Goal: Transaction & Acquisition: Purchase product/service

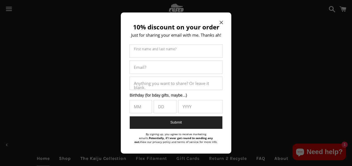
click at [222, 23] on icon "Close modal" at bounding box center [220, 22] width 3 height 3
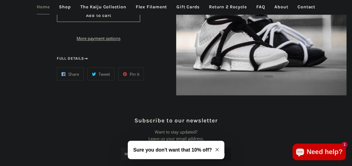
scroll to position [439, 0]
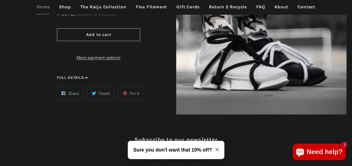
click at [65, 9] on link "Shop" at bounding box center [65, 7] width 20 height 14
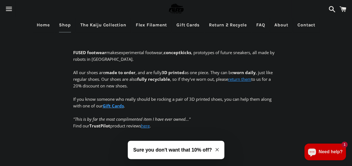
click at [215, 150] on icon "Close modal" at bounding box center [216, 149] width 3 height 3
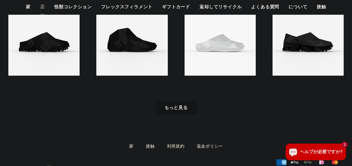
scroll to position [625, 0]
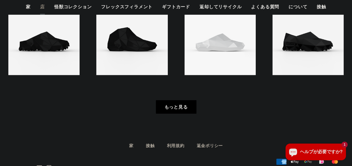
click at [165, 106] on font "もっと見る" at bounding box center [175, 107] width 23 height 5
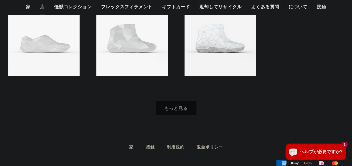
scroll to position [801, 0]
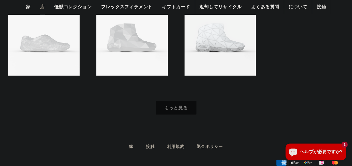
click at [165, 106] on font "もっと見る" at bounding box center [175, 107] width 23 height 5
click at [174, 103] on link "もっと見る" at bounding box center [176, 108] width 41 height 14
click at [174, 107] on font "もっと見る" at bounding box center [175, 107] width 23 height 5
click at [180, 110] on link "もっと見る" at bounding box center [176, 108] width 41 height 14
click at [173, 110] on font "もっと見る" at bounding box center [175, 107] width 23 height 5
